Goal: Information Seeking & Learning: Learn about a topic

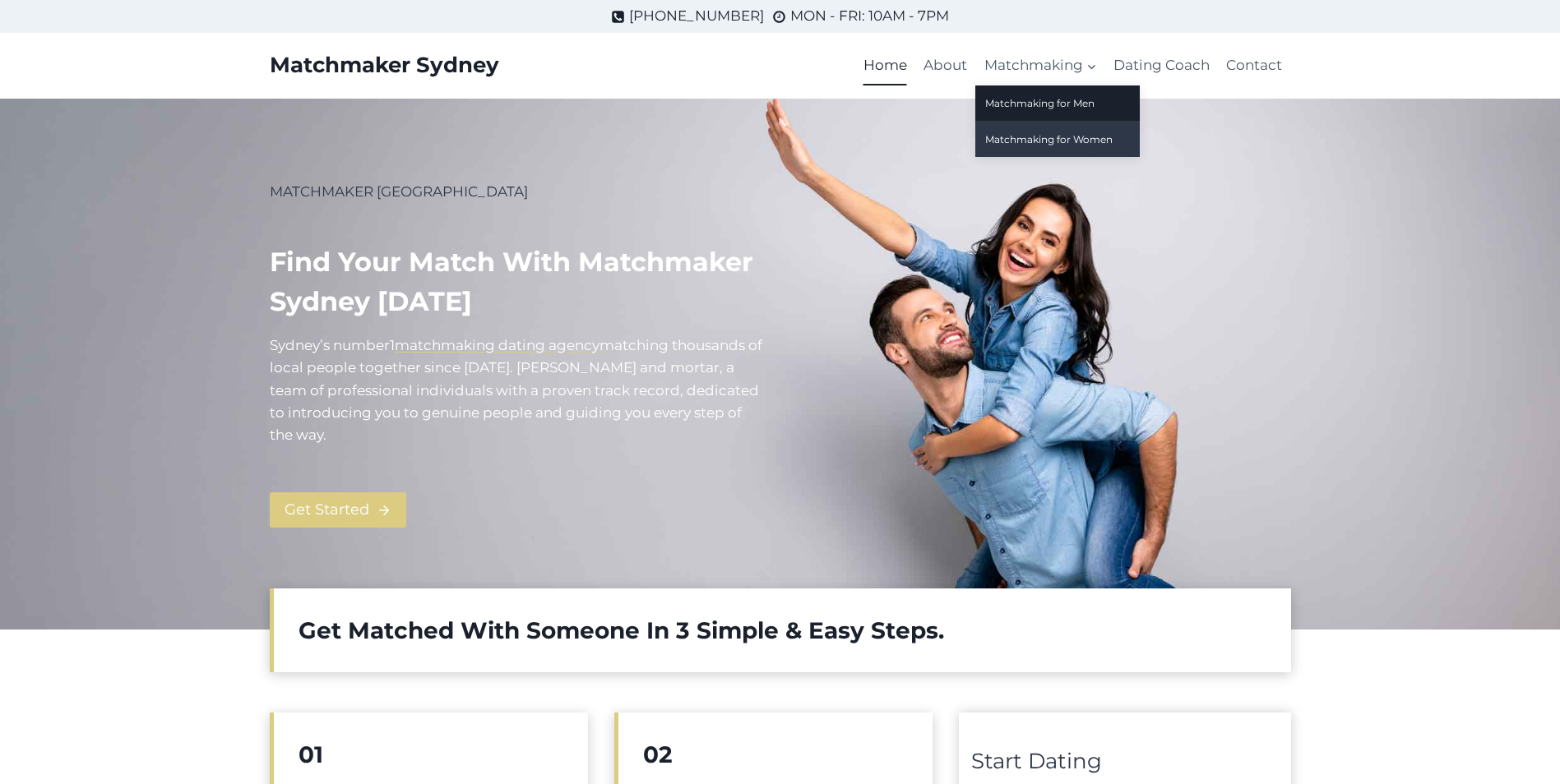
click at [1066, 140] on link "Matchmaking for Women" at bounding box center [1058, 139] width 165 height 35
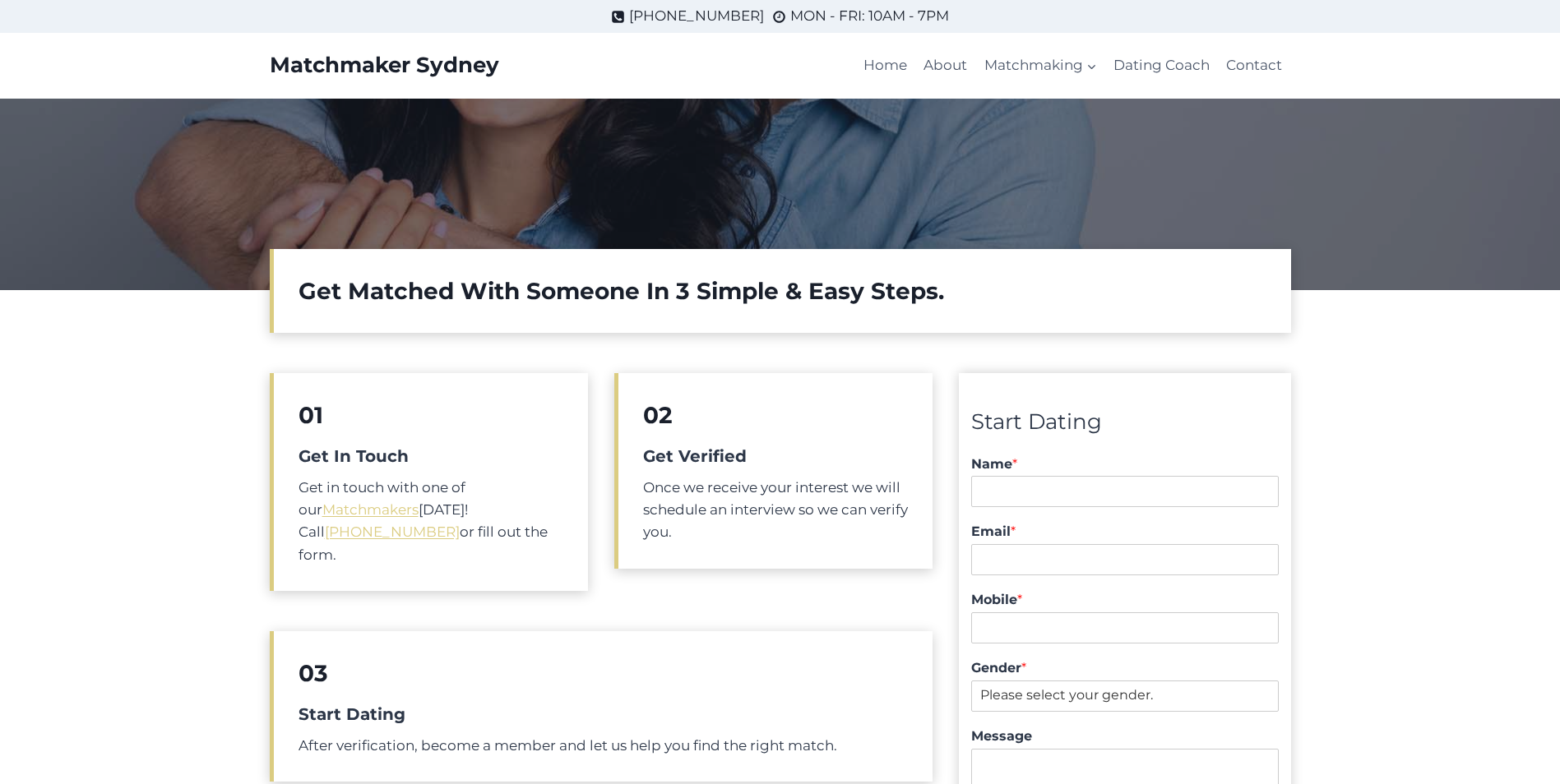
scroll to position [82, 0]
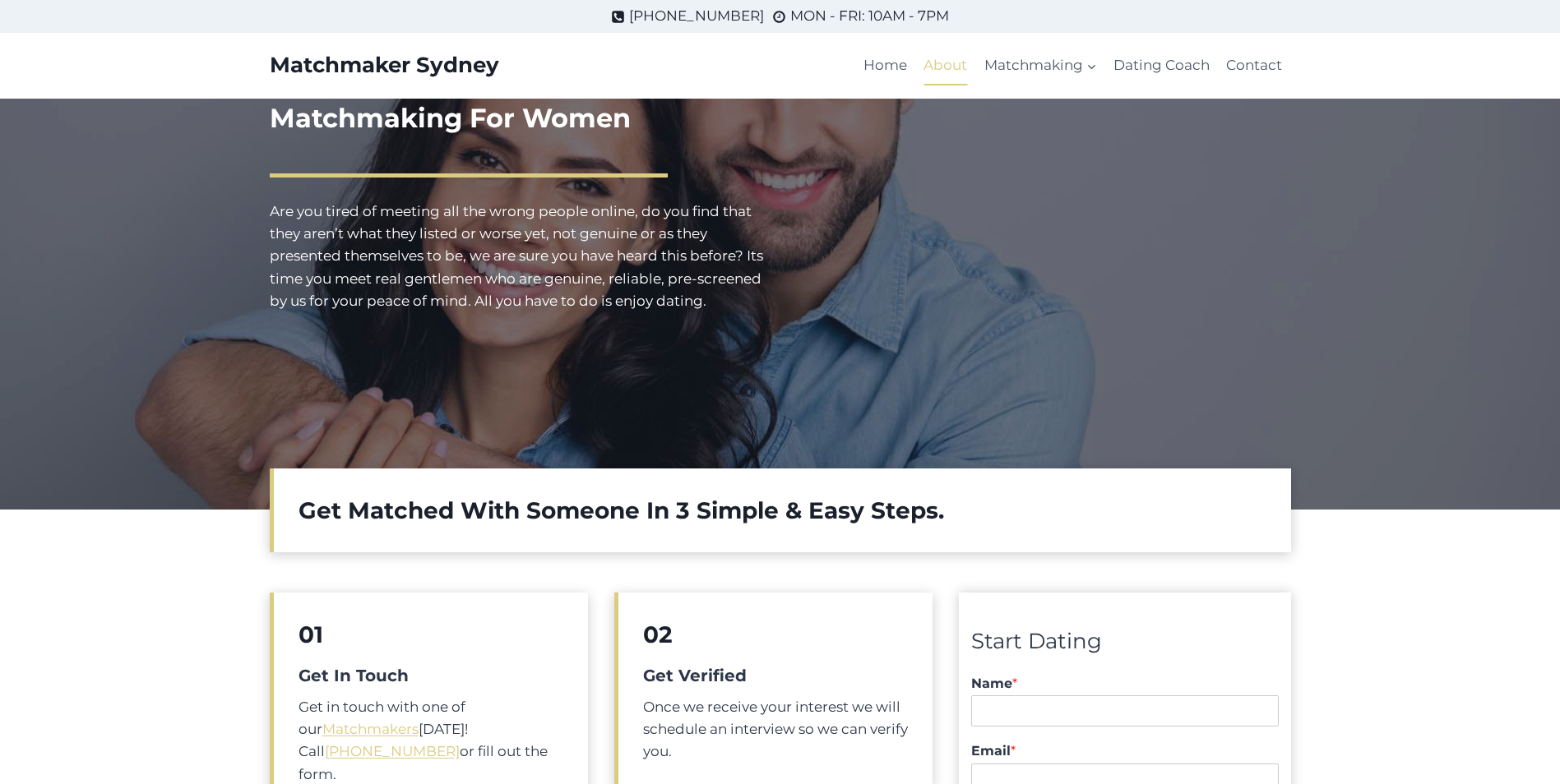
click at [955, 67] on link "About" at bounding box center [945, 66] width 60 height 40
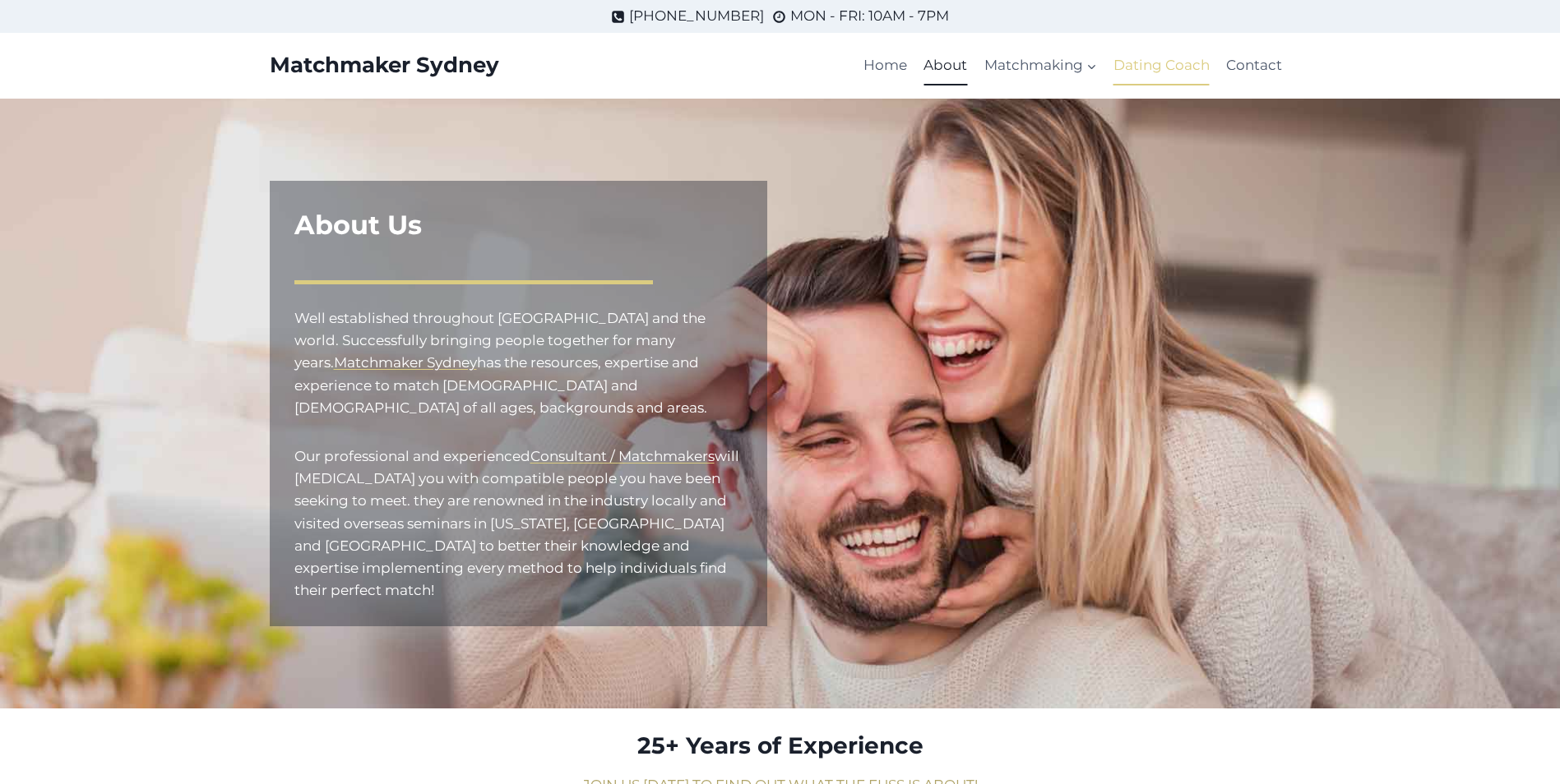
click at [1146, 66] on link "Dating Coach" at bounding box center [1161, 66] width 113 height 40
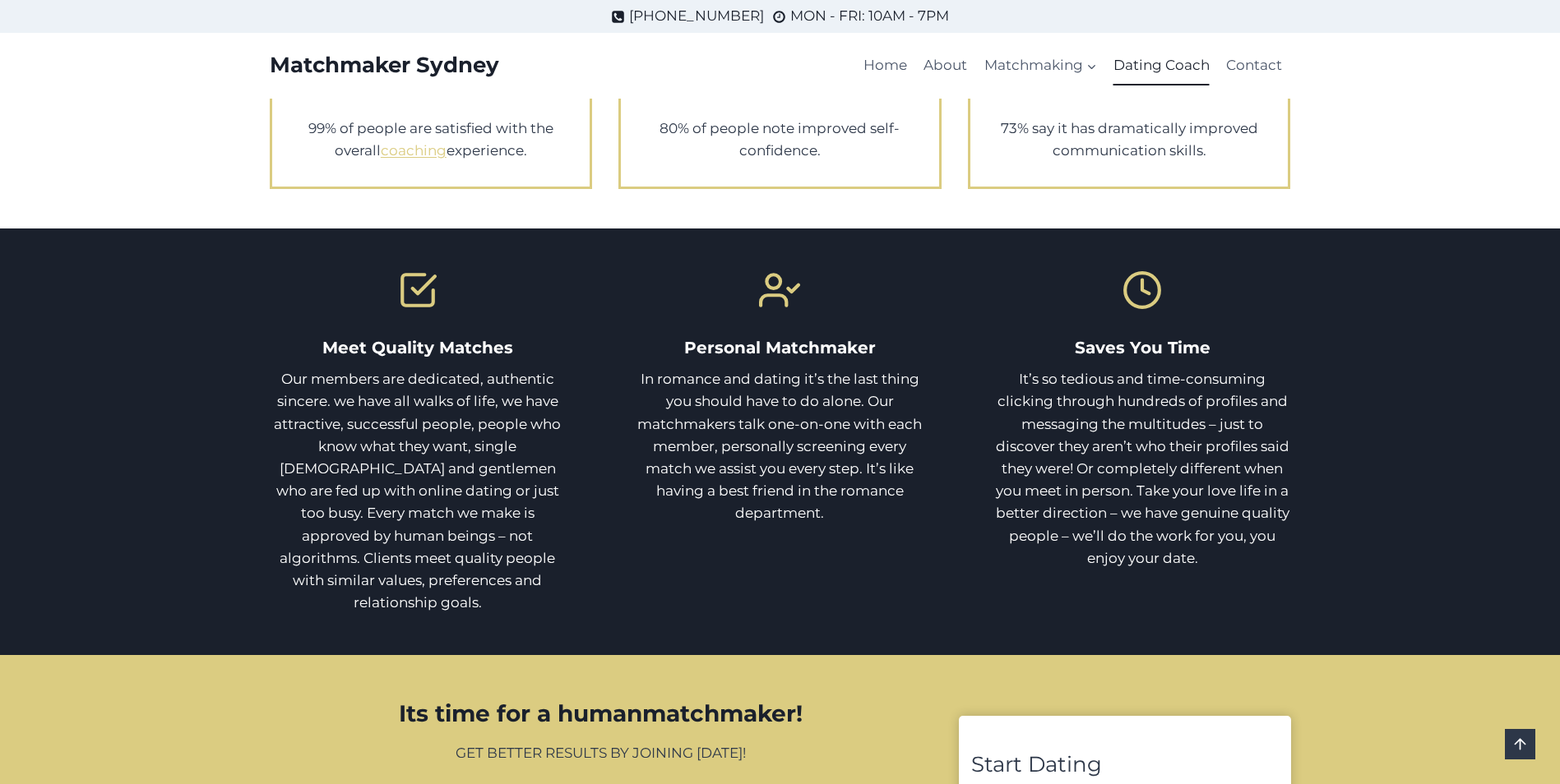
scroll to position [904, 0]
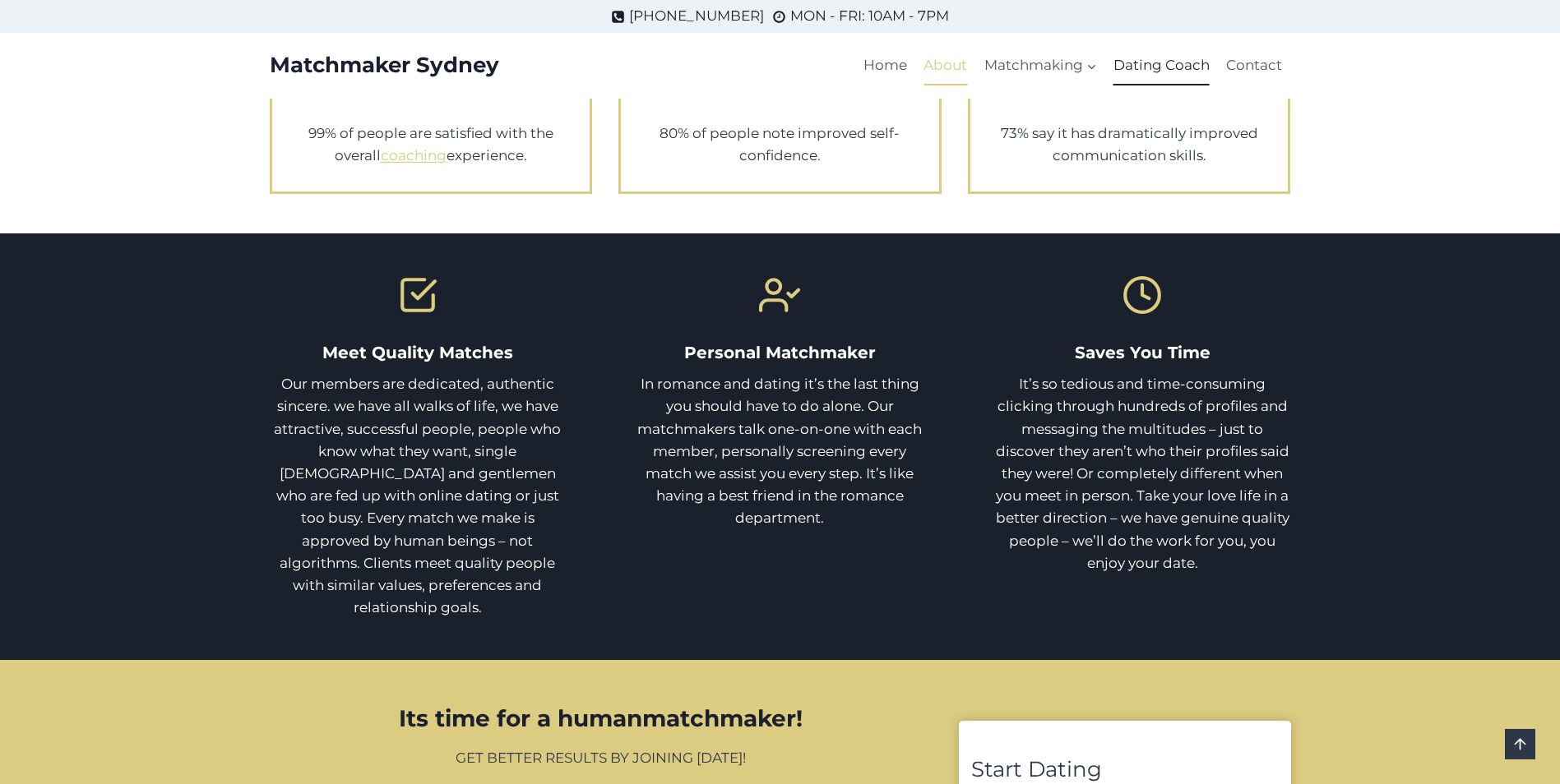
click at [944, 70] on link "About" at bounding box center [945, 66] width 60 height 40
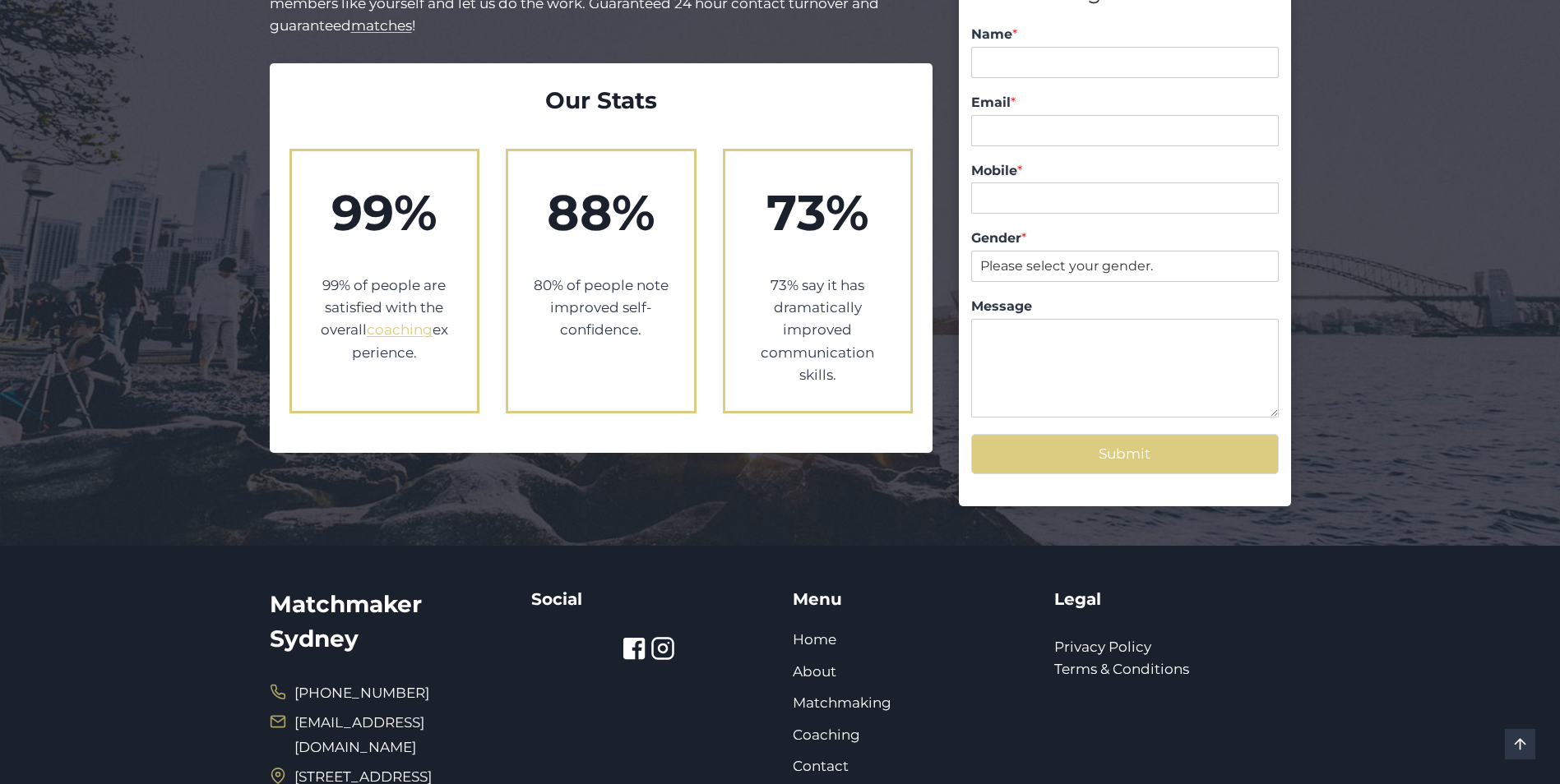
scroll to position [1771, 0]
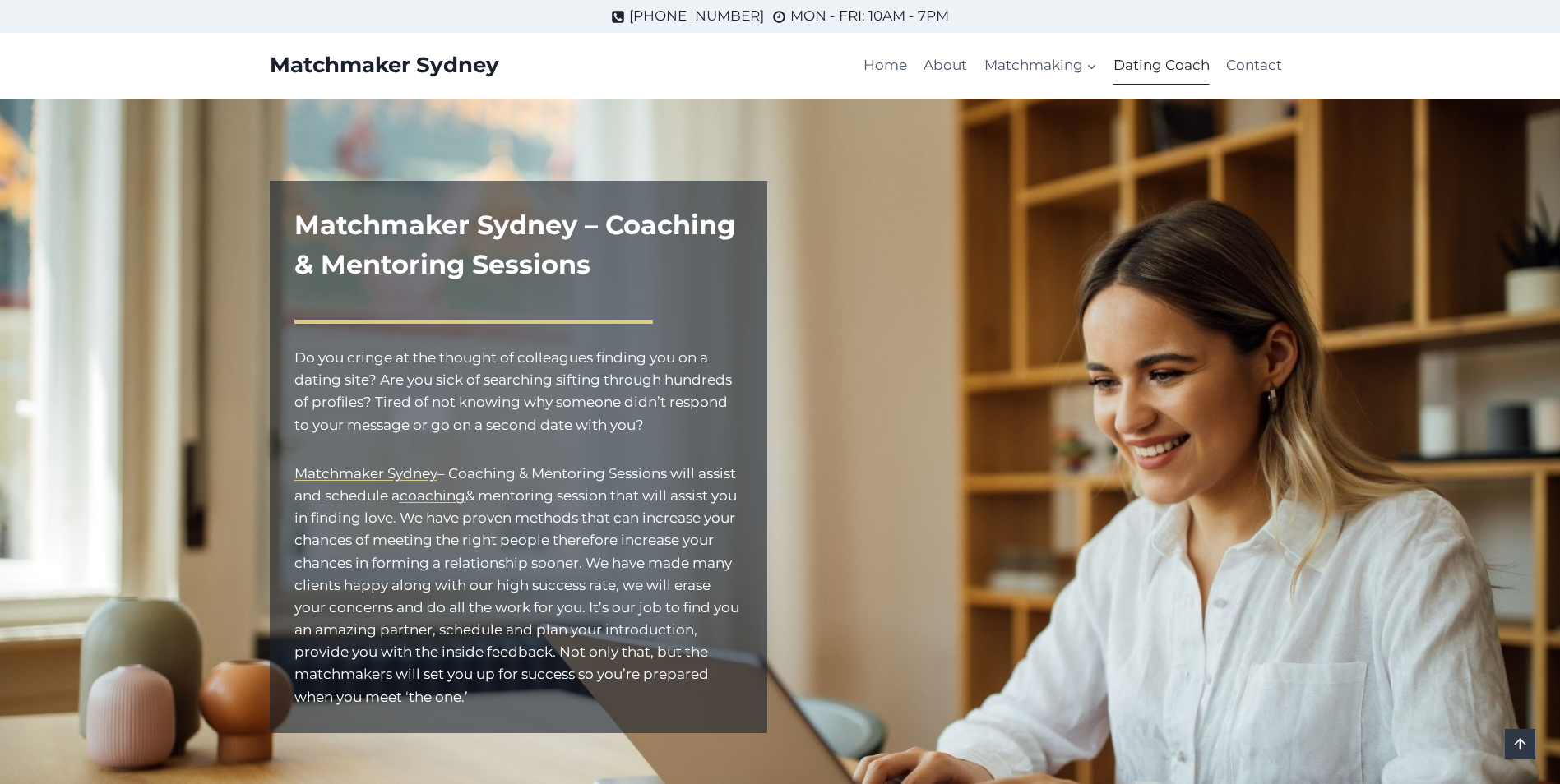
scroll to position [904, 0]
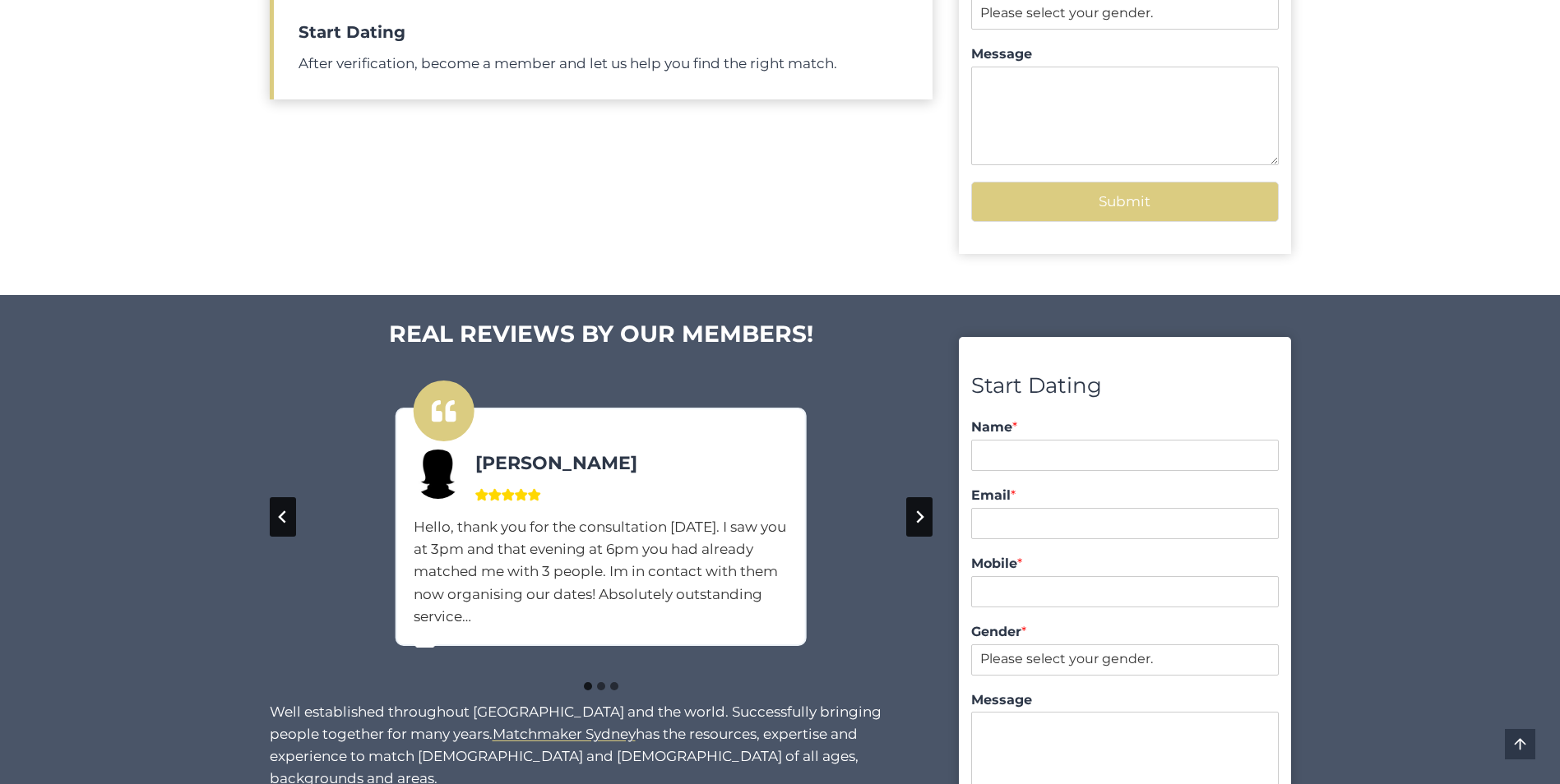
scroll to position [1151, 0]
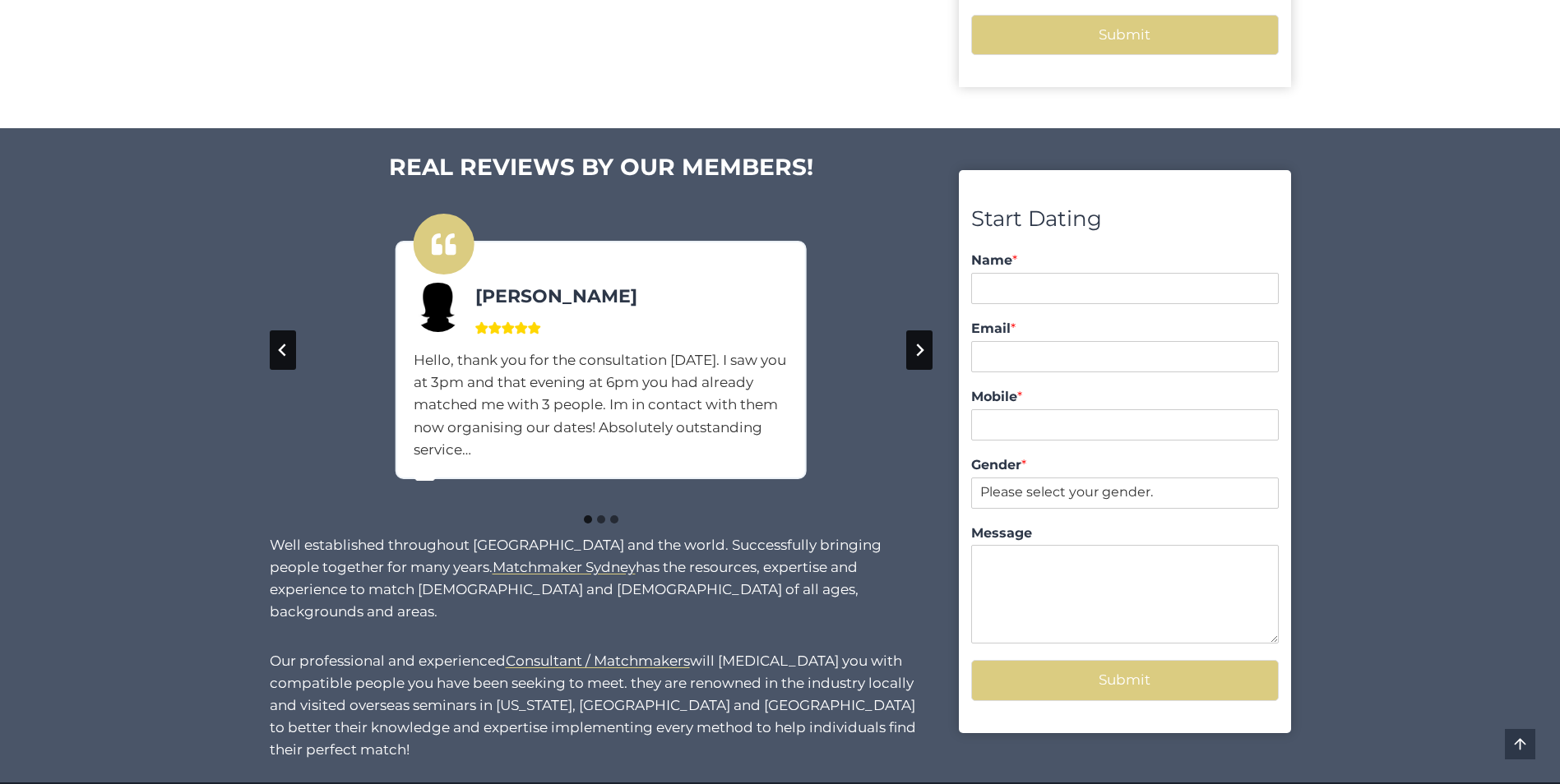
click at [913, 348] on icon "Next slide" at bounding box center [919, 350] width 13 height 13
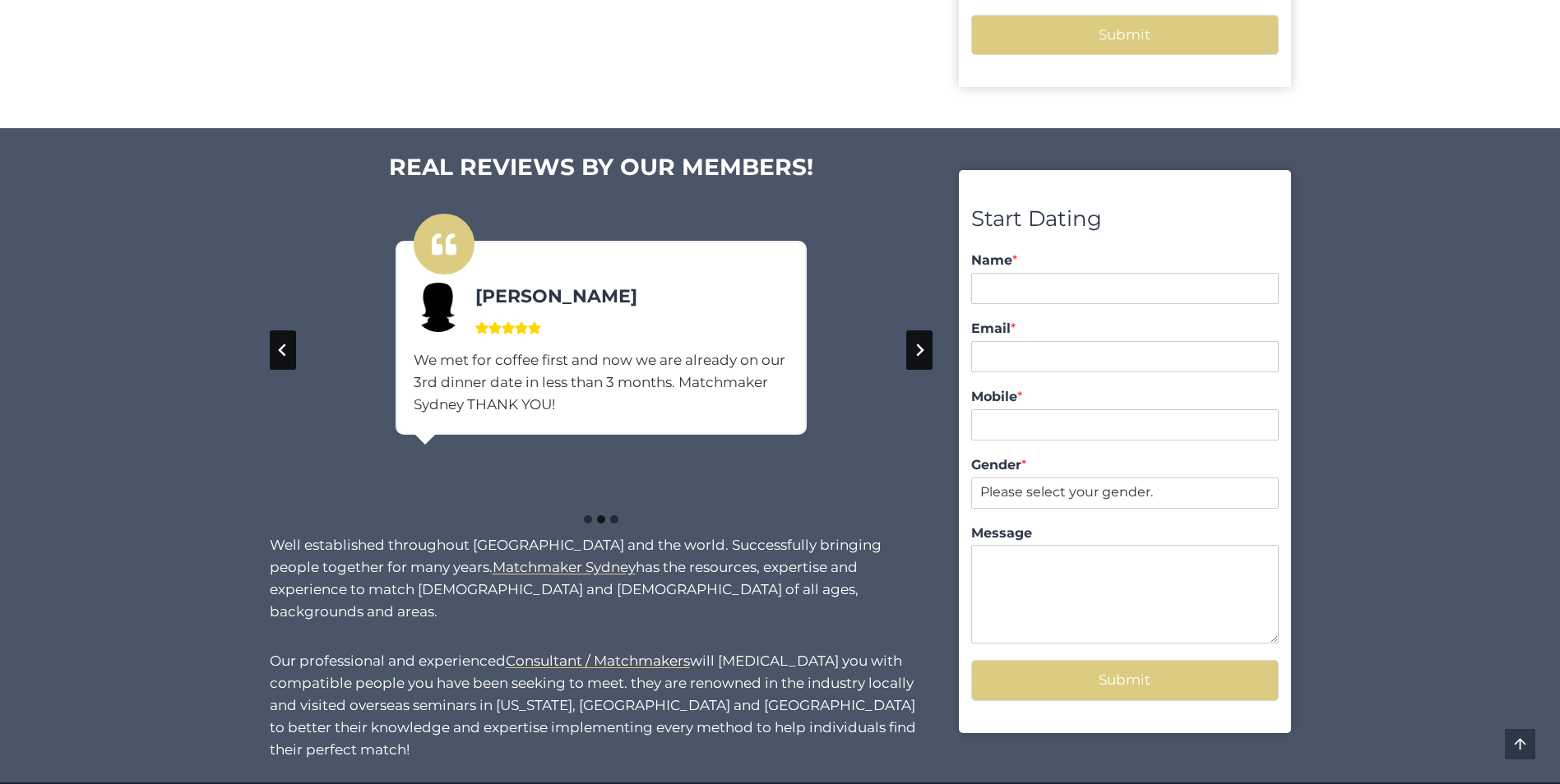
click at [913, 348] on icon "Next slide" at bounding box center [919, 350] width 13 height 13
click at [913, 348] on icon "Go to first slide" at bounding box center [919, 350] width 13 height 13
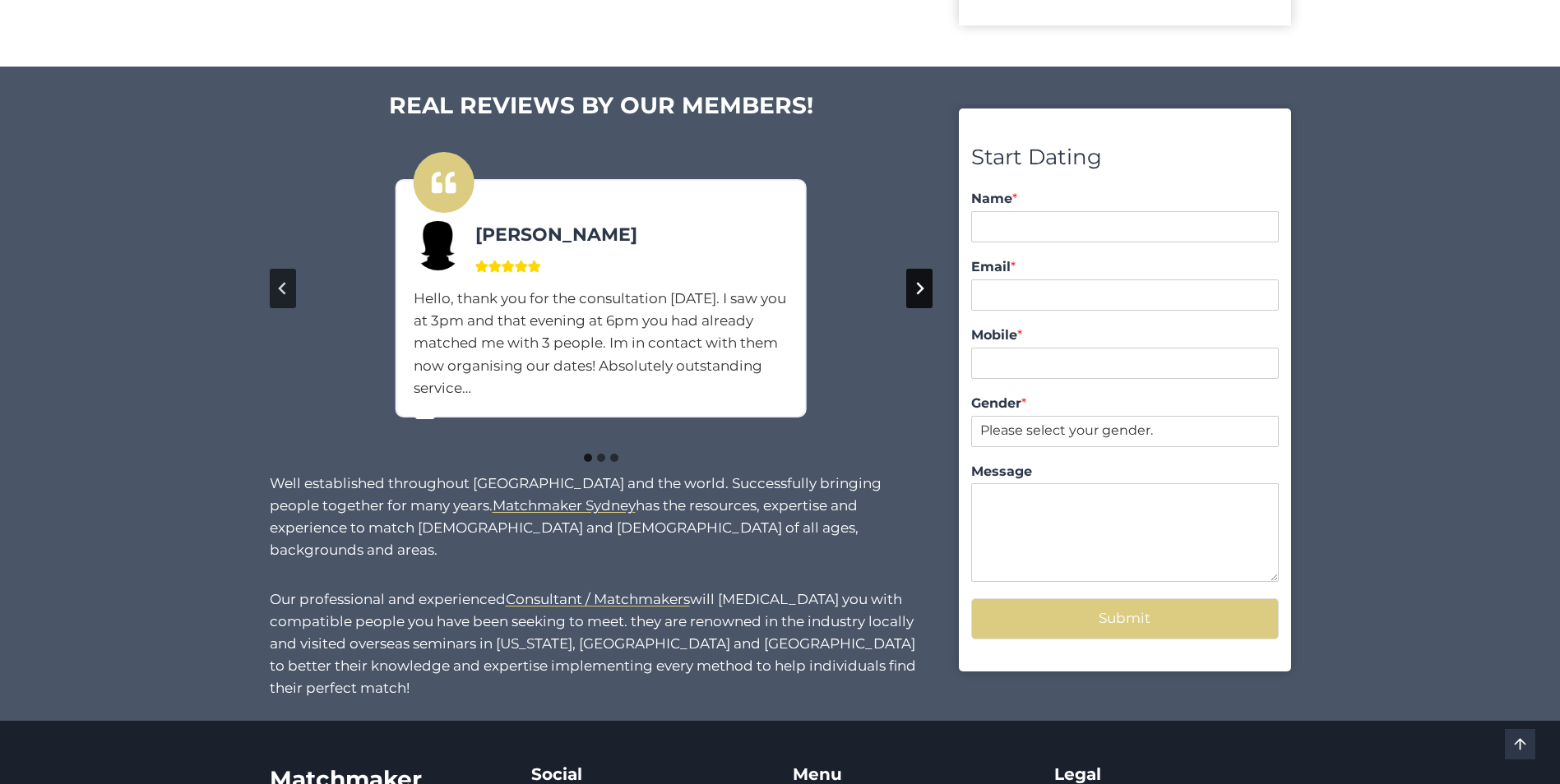
scroll to position [1519, 0]
